Goal: Navigation & Orientation: Find specific page/section

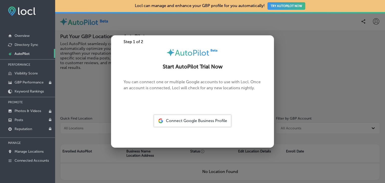
click at [46, 57] on link "Created by potrace 1.10, written by [PERSON_NAME] [DATE]-[DATE] AutoPilot" at bounding box center [27, 53] width 55 height 9
click at [82, 80] on div at bounding box center [192, 91] width 385 height 183
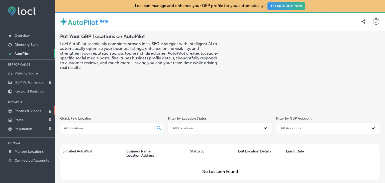
click at [25, 110] on p "Photos & Videos" at bounding box center [28, 111] width 27 height 4
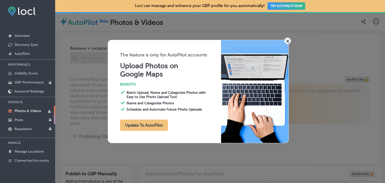
click at [23, 119] on link "Posts" at bounding box center [27, 119] width 55 height 9
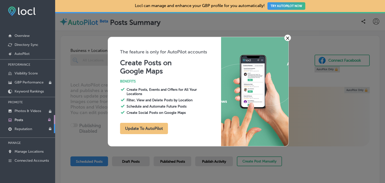
click at [23, 124] on link "Reputation" at bounding box center [27, 128] width 55 height 9
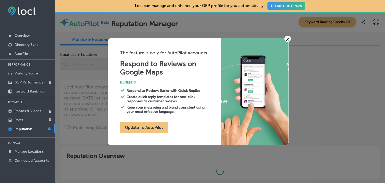
type textarea "x"
